Goal: Task Accomplishment & Management: Manage account settings

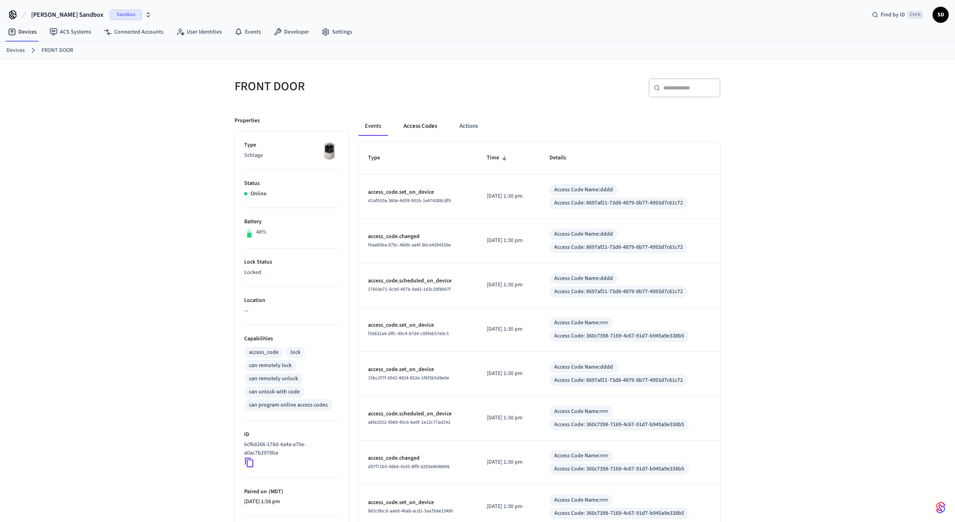
click at [425, 124] on button "Access Codes" at bounding box center [420, 126] width 46 height 19
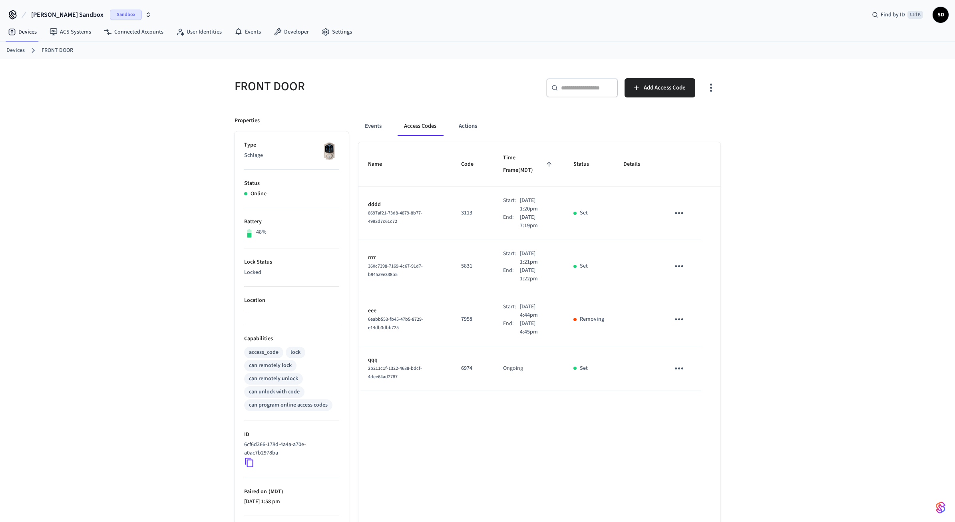
click at [776, 154] on div "FRONT DOOR ​ ​ Add Access Code Properties Type Schlage Status Online Battery 48…" at bounding box center [477, 321] width 955 height 525
click at [780, 187] on div "FRONT DOOR ​ ​ Add Access Code Properties Type Schlage Status Online Battery 48…" at bounding box center [477, 321] width 955 height 525
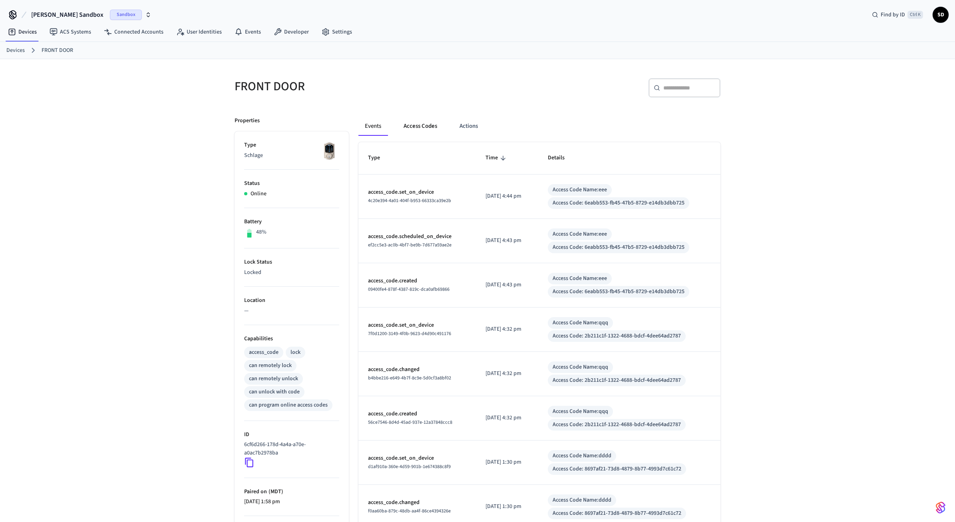
click at [410, 129] on button "Access Codes" at bounding box center [420, 126] width 46 height 19
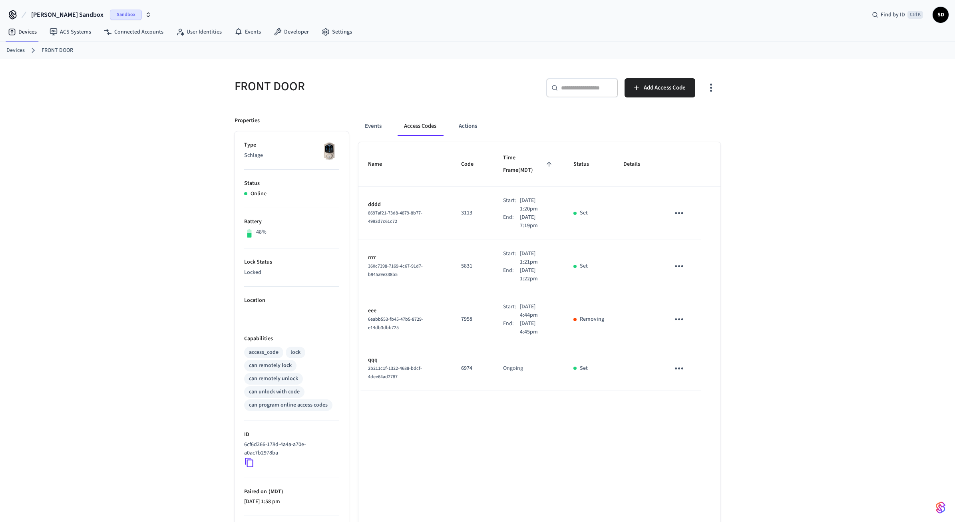
click at [593, 324] on p "Removing" at bounding box center [592, 319] width 24 height 8
click at [683, 213] on icon "sticky table" at bounding box center [679, 213] width 12 height 12
click at [702, 267] on li "Delete" at bounding box center [699, 262] width 38 height 21
click at [769, 215] on div "FRONT DOOR ​ ​ Add Access Code Properties Type Schlage Status Online Battery 48…" at bounding box center [477, 321] width 955 height 525
click at [677, 90] on span "Add Access Code" at bounding box center [665, 88] width 42 height 10
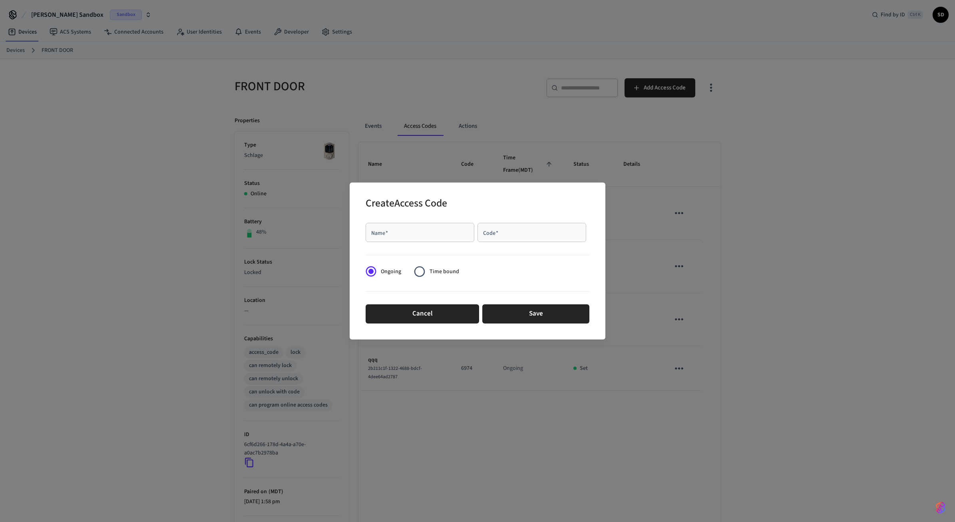
click at [440, 242] on div "Name   *" at bounding box center [420, 232] width 109 height 19
type input "***"
click at [512, 235] on input "Code   *" at bounding box center [531, 233] width 99 height 8
click at [441, 319] on button "Cancel" at bounding box center [423, 314] width 114 height 19
